Goal: Information Seeking & Learning: Learn about a topic

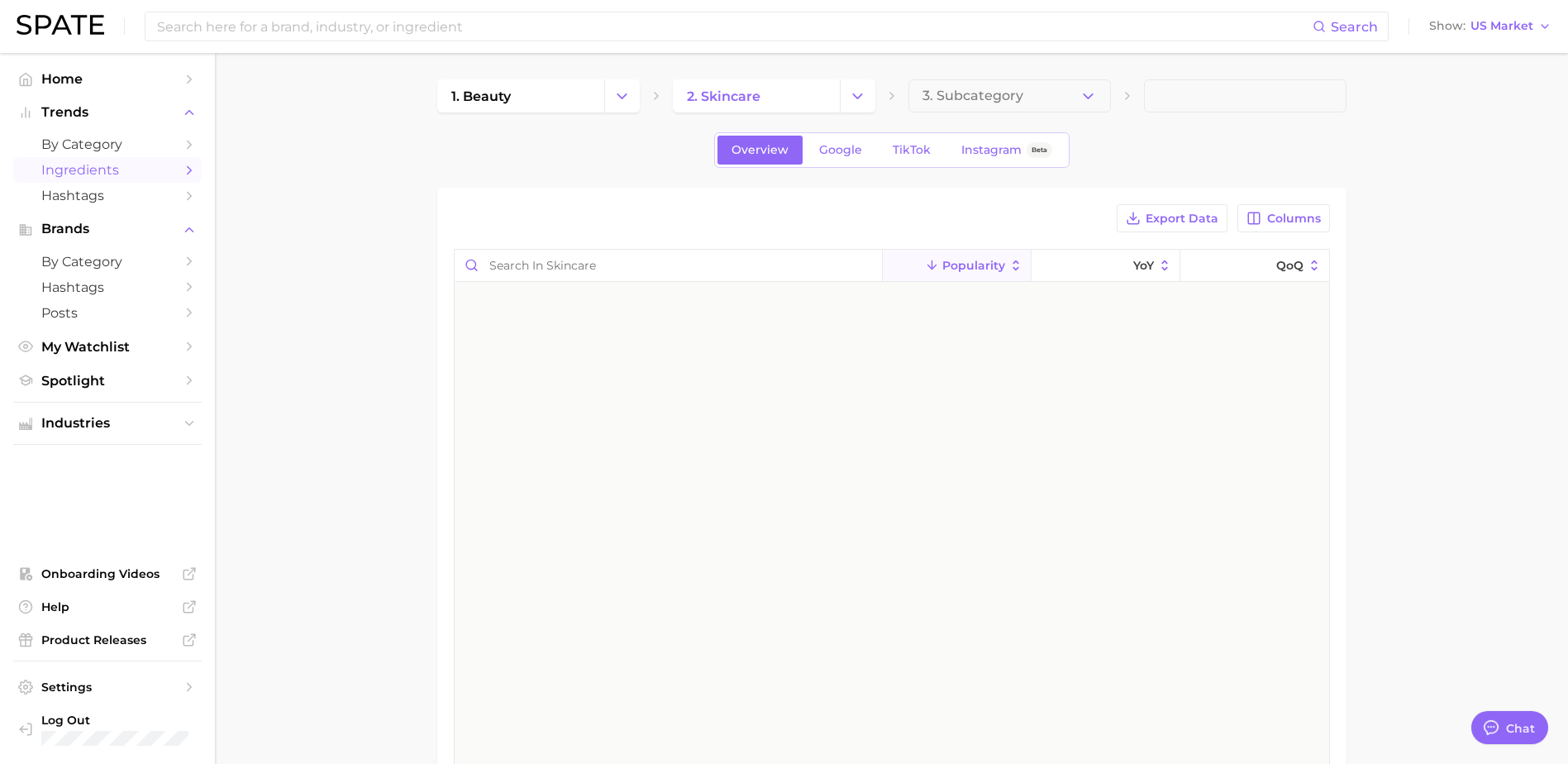
scroll to position [2646, 0]
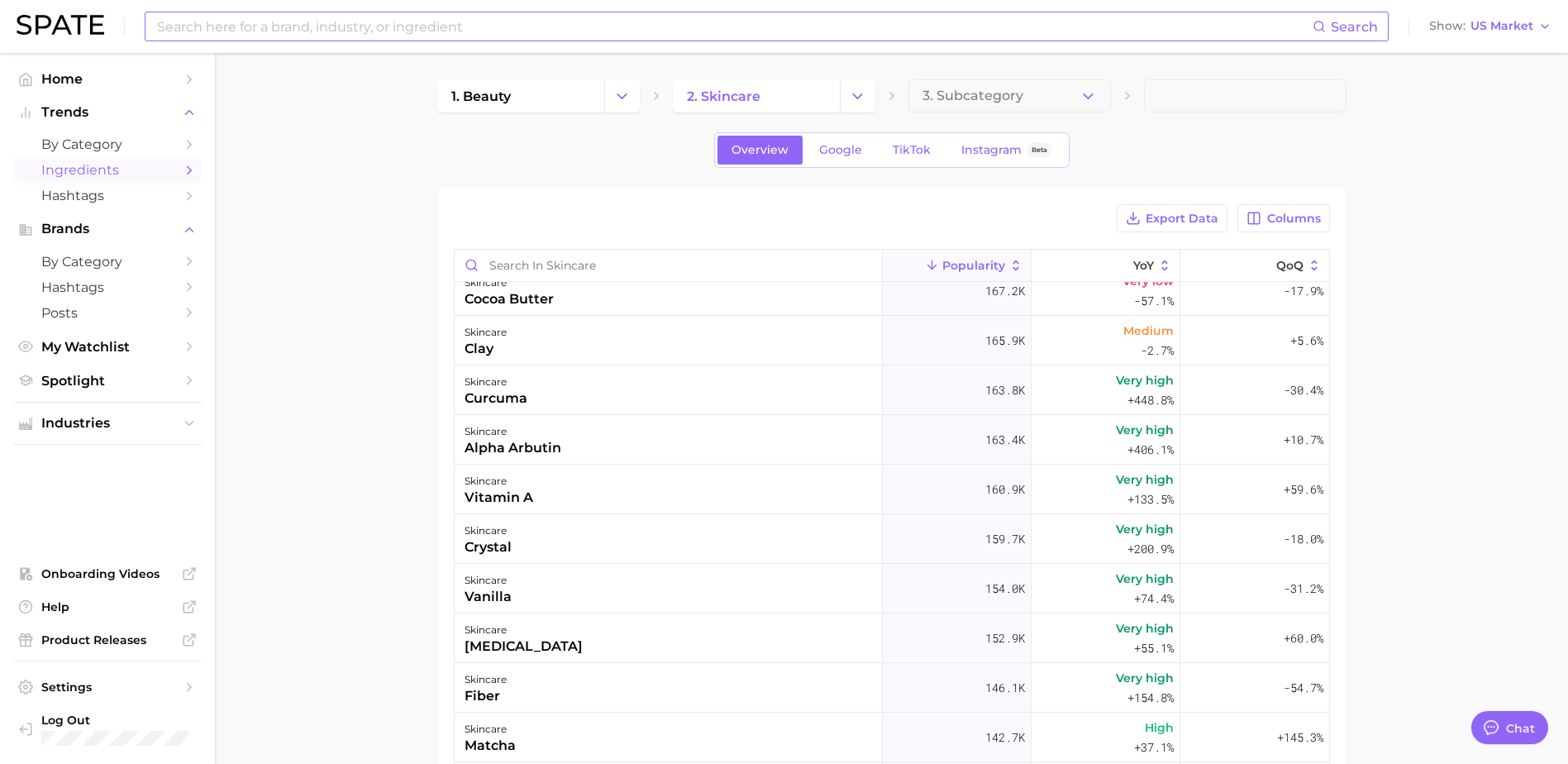
click at [575, 35] on input at bounding box center [734, 26] width 1157 height 28
type input "니"
type input "slowaging"
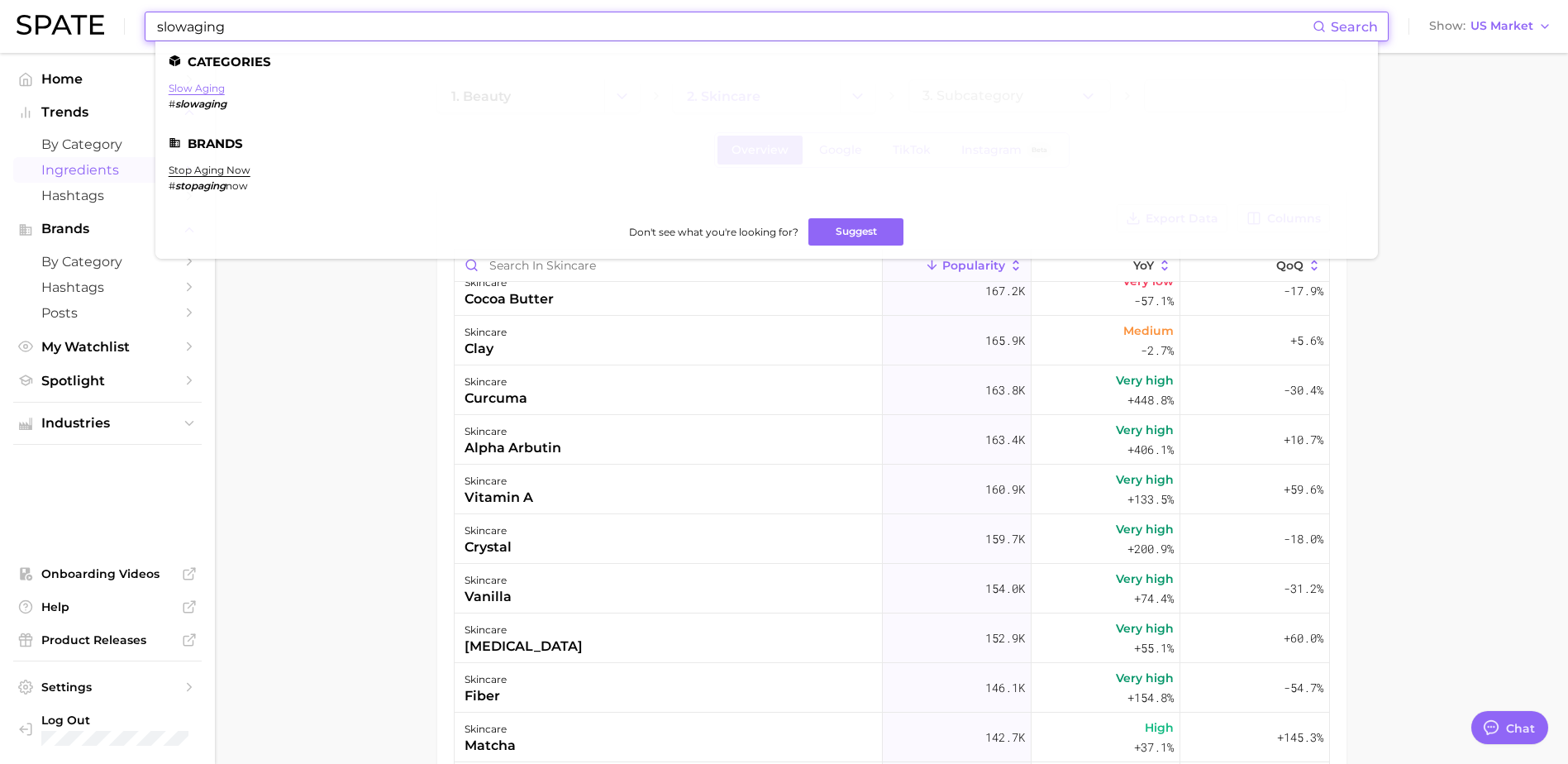
click at [193, 85] on link "slow aging" at bounding box center [197, 87] width 57 height 12
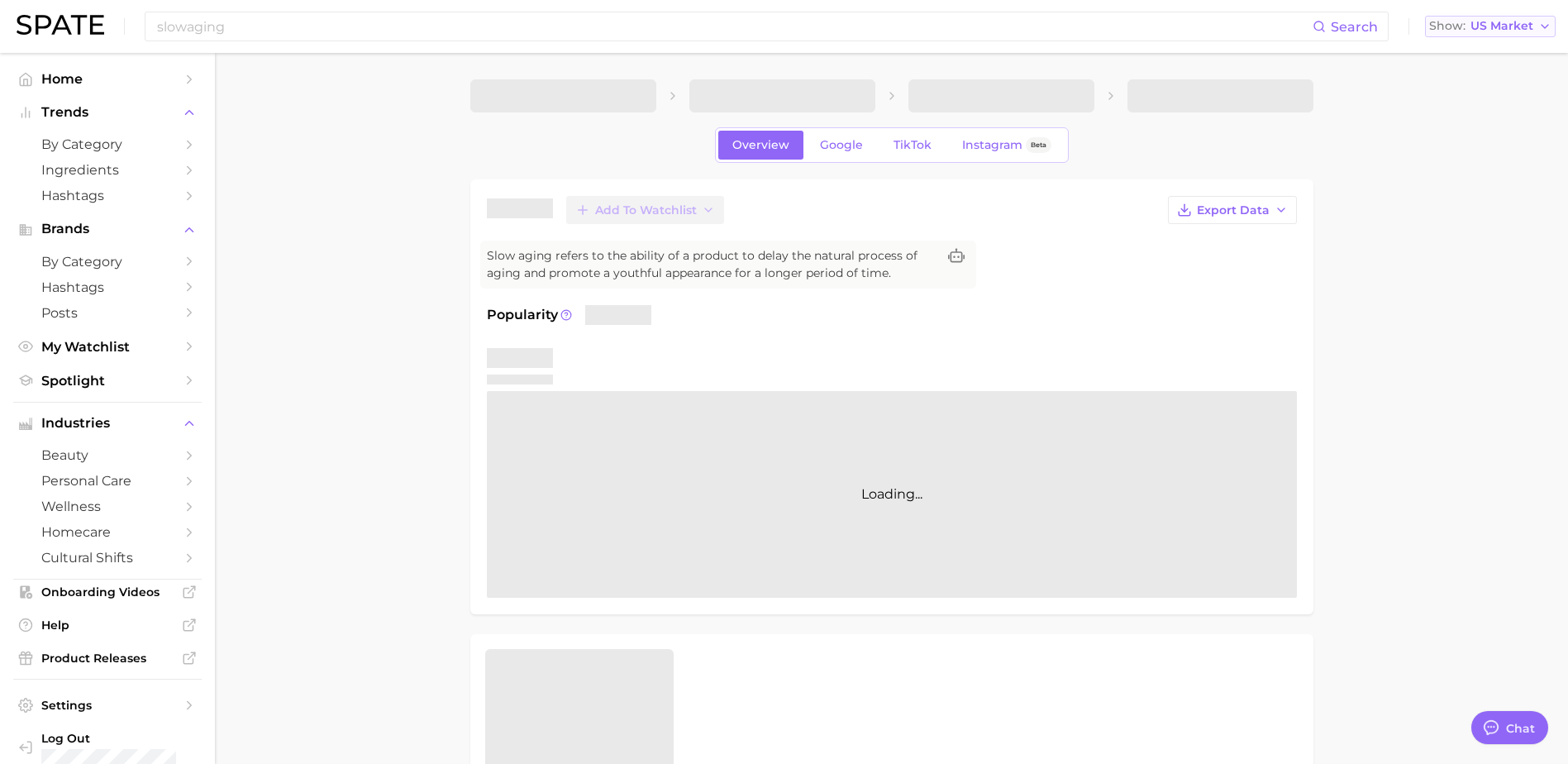
click at [1507, 21] on span "US Market" at bounding box center [1502, 26] width 63 height 9
click at [1473, 200] on button "Global" at bounding box center [1497, 203] width 145 height 30
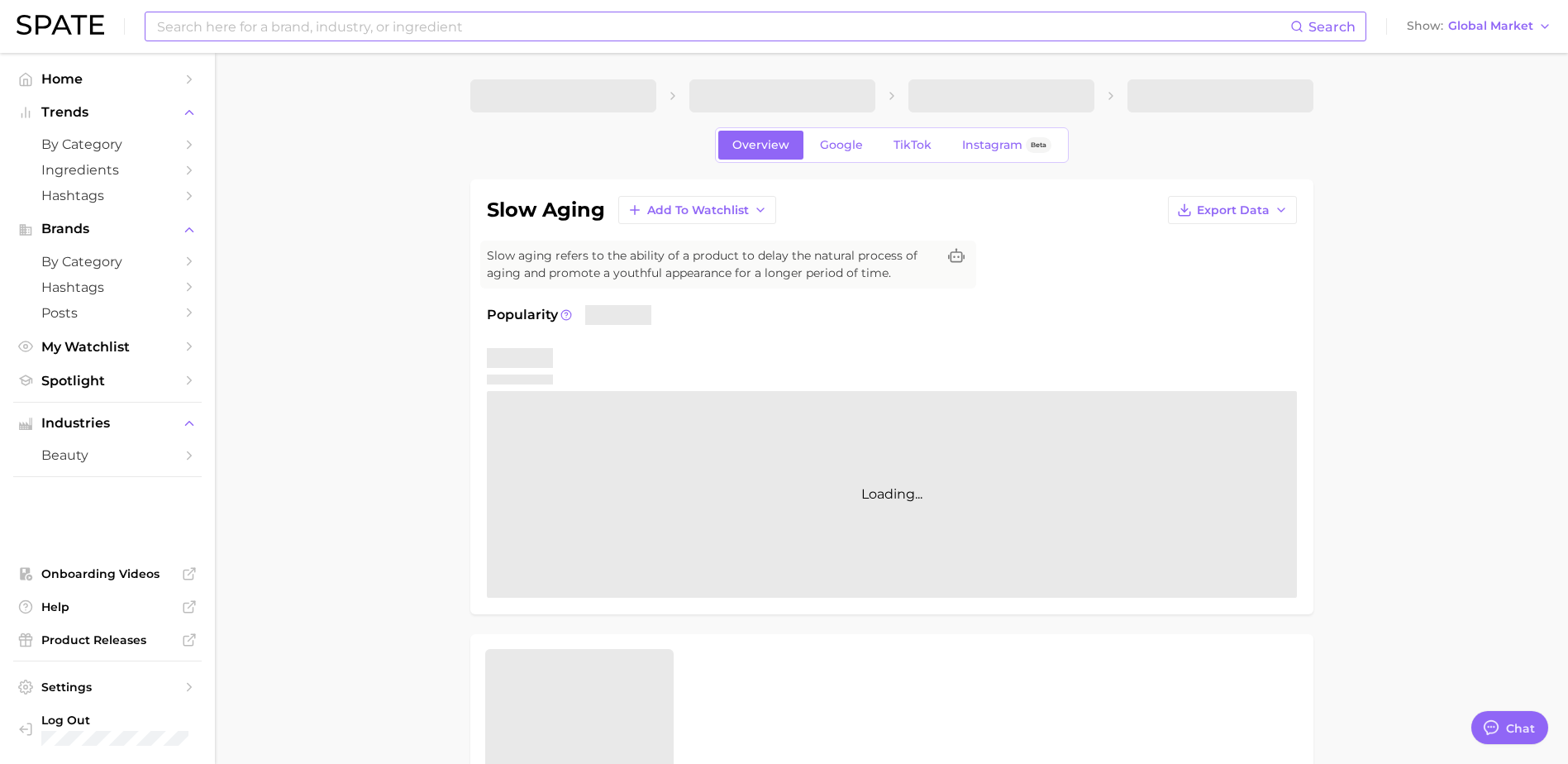
click at [425, 26] on input at bounding box center [723, 26] width 1135 height 28
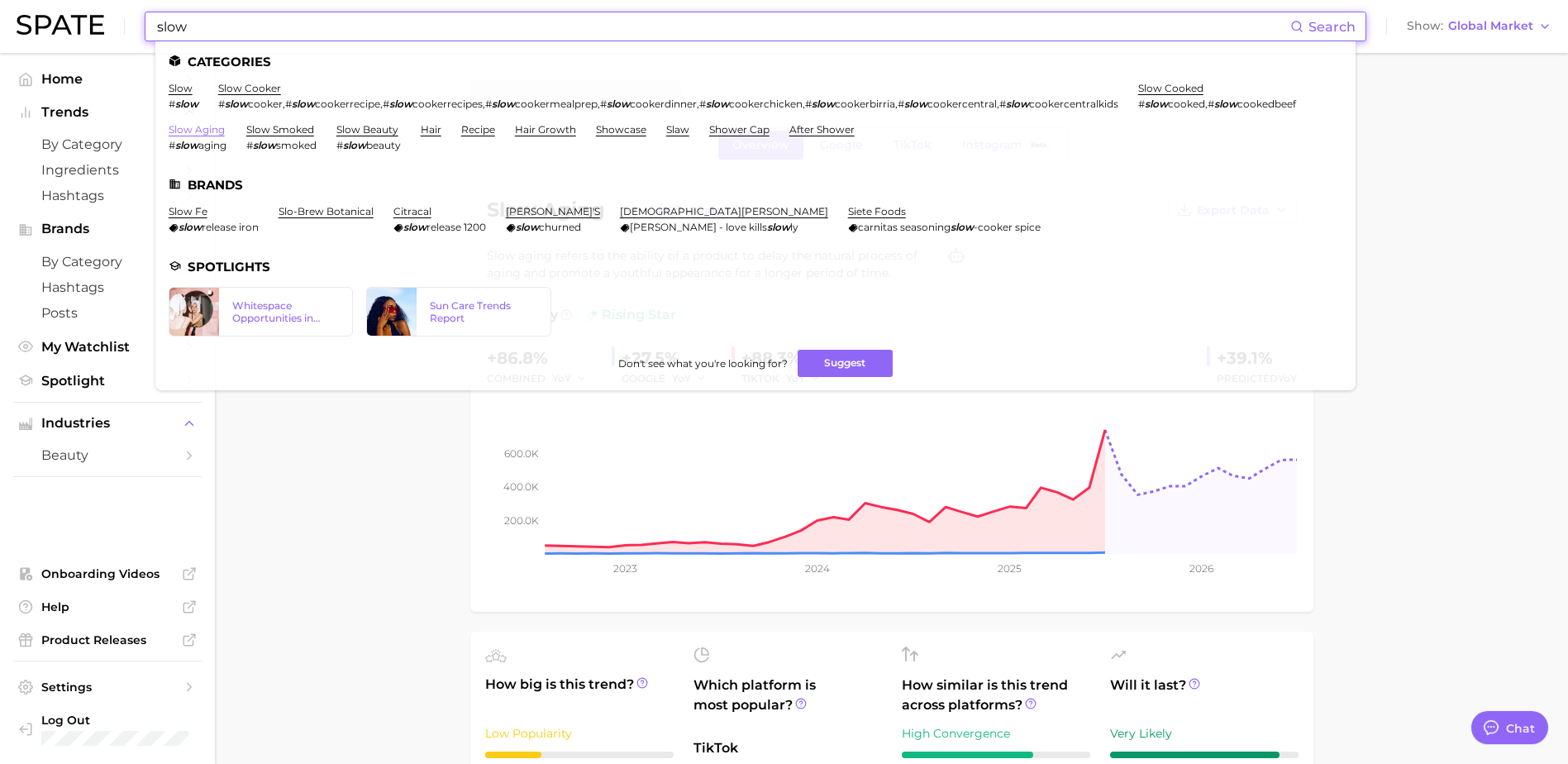
type input "slow"
click at [212, 131] on link "slow aging" at bounding box center [197, 129] width 57 height 12
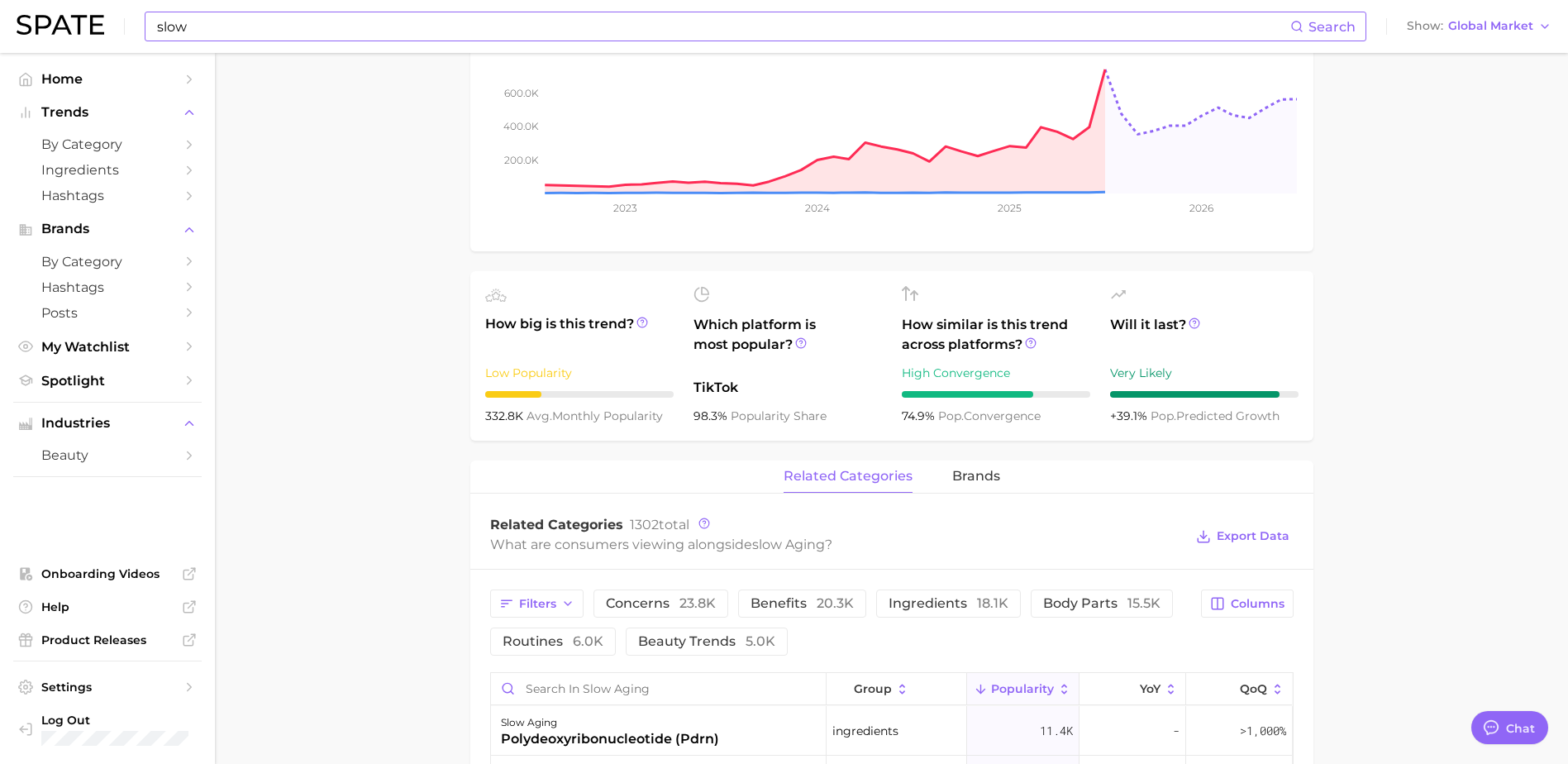
scroll to position [441, 0]
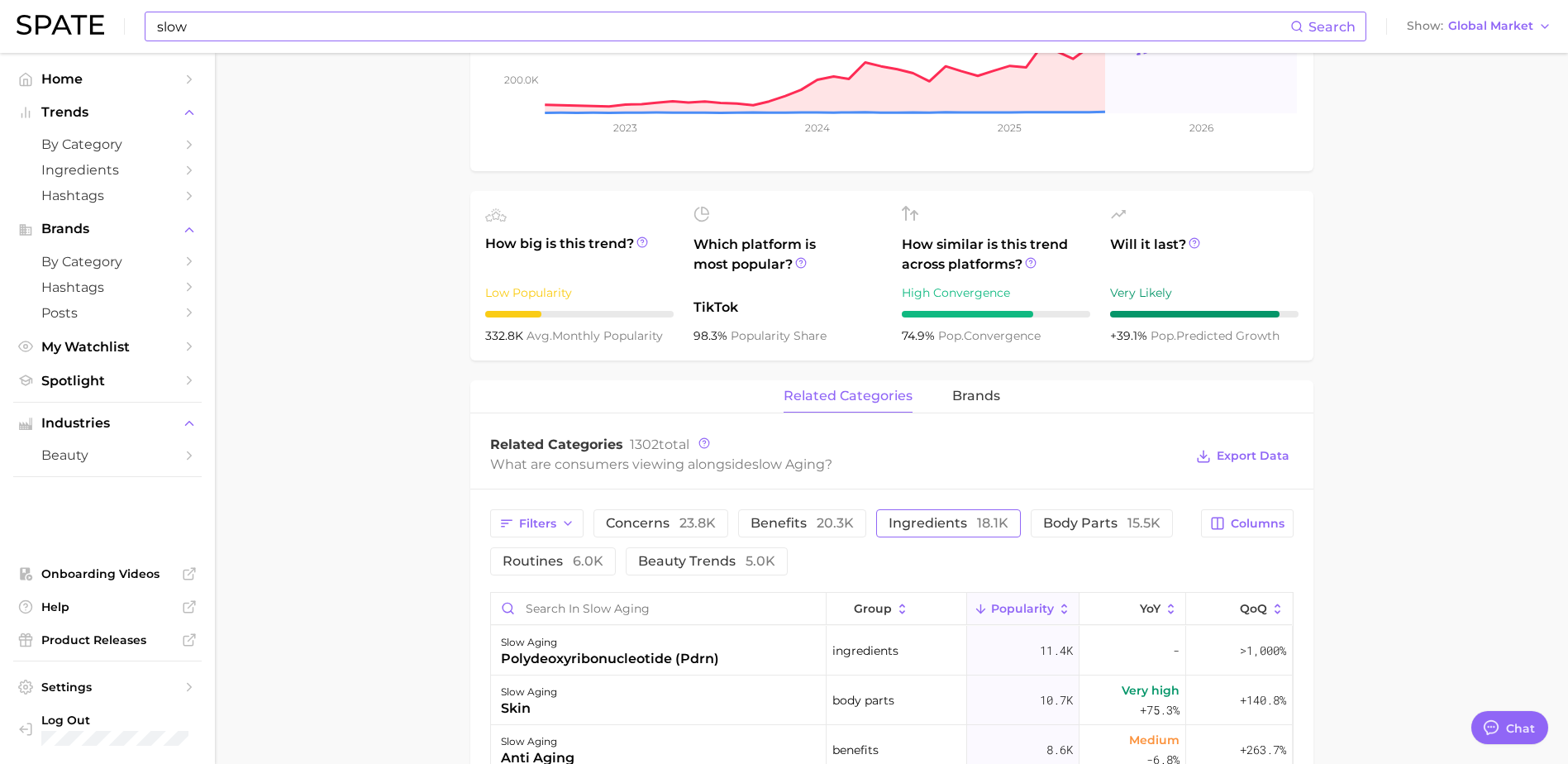
click at [938, 533] on button "ingredients 18.1k" at bounding box center [948, 523] width 145 height 28
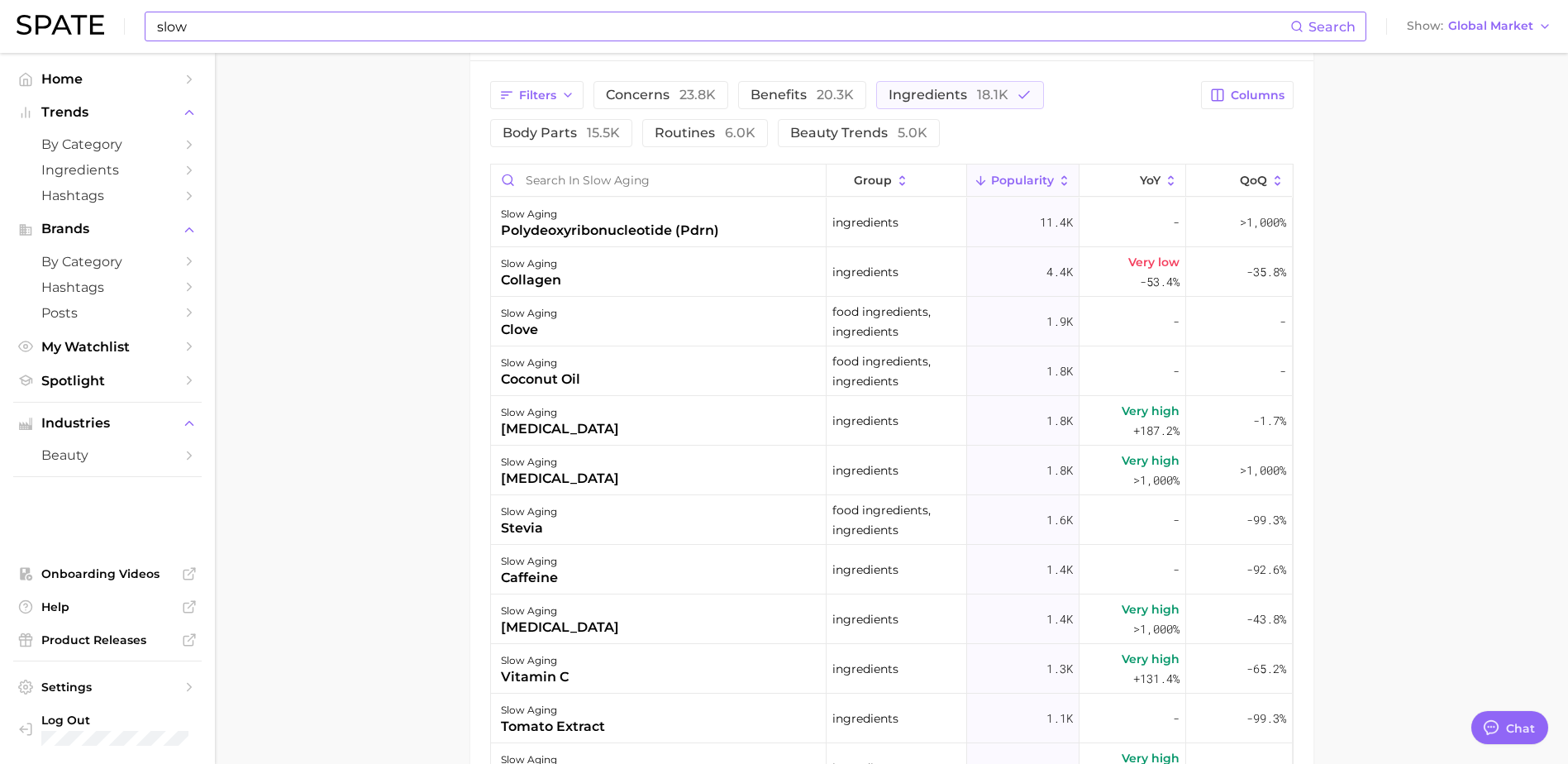
scroll to position [880, 0]
